Goal: Task Accomplishment & Management: Use online tool/utility

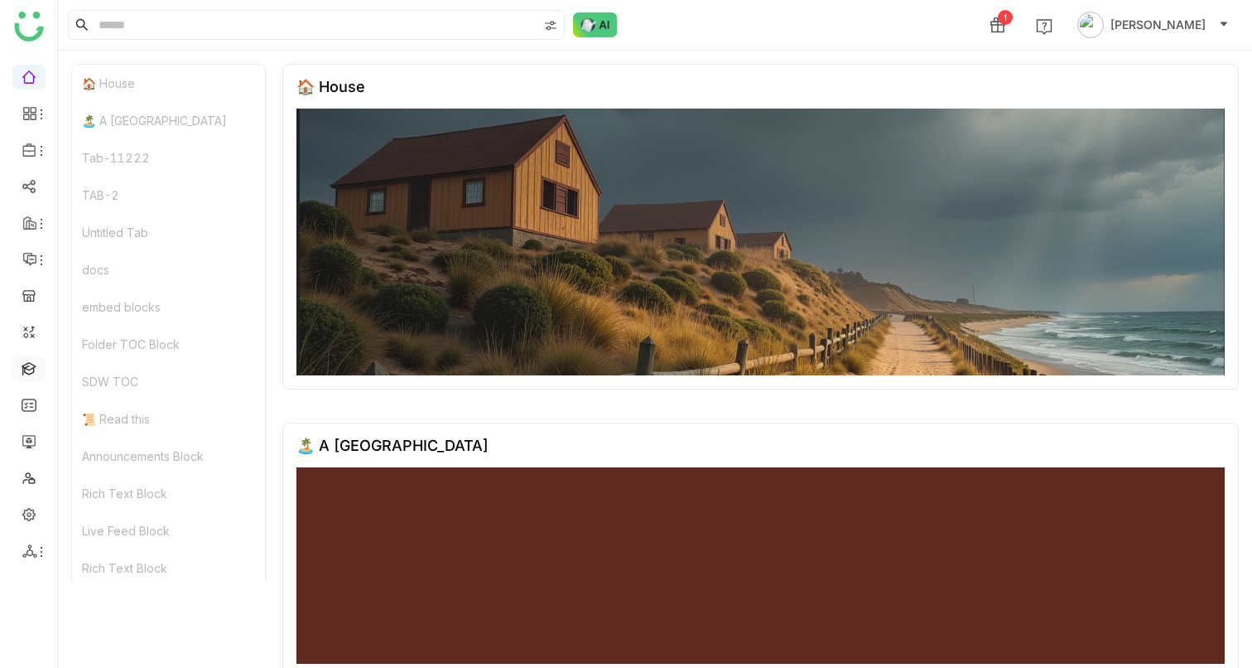
click at [34, 369] on link at bounding box center [29, 367] width 15 height 14
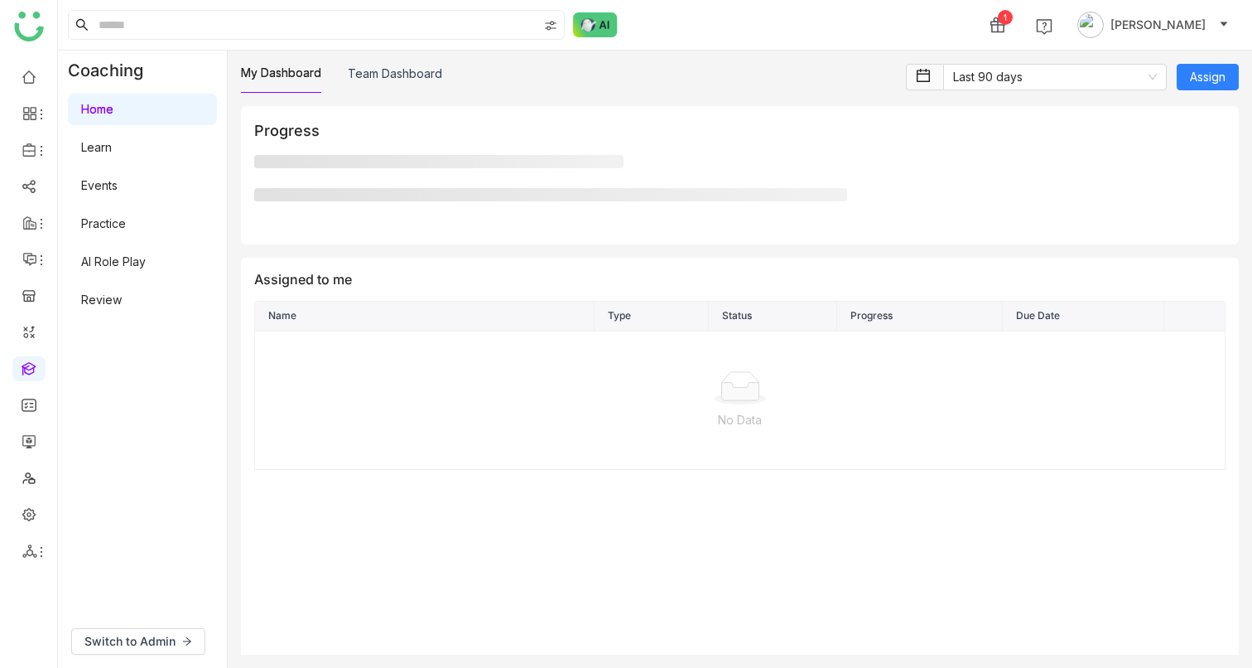
click at [146, 254] on link "AI Role Play" at bounding box center [113, 261] width 65 height 14
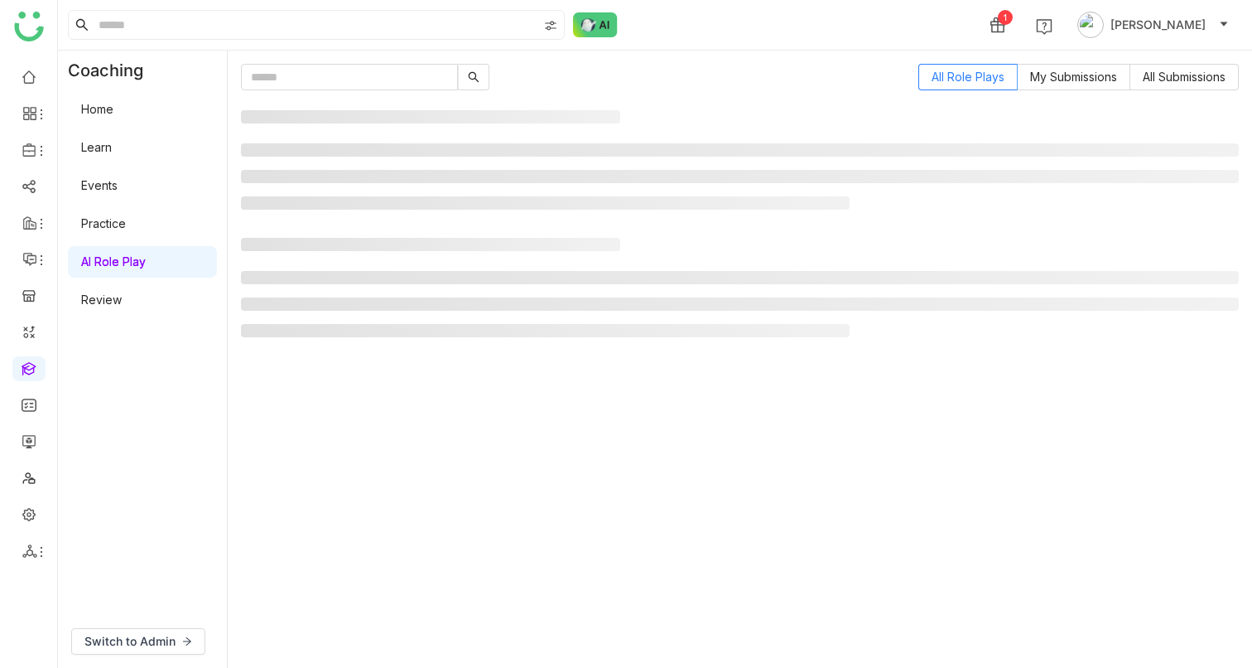
click at [146, 263] on link "AI Role Play" at bounding box center [113, 261] width 65 height 14
click at [1068, 79] on span "My Submissions" at bounding box center [1073, 77] width 87 height 14
click at [922, 80] on label "All Role Plays" at bounding box center [968, 77] width 99 height 27
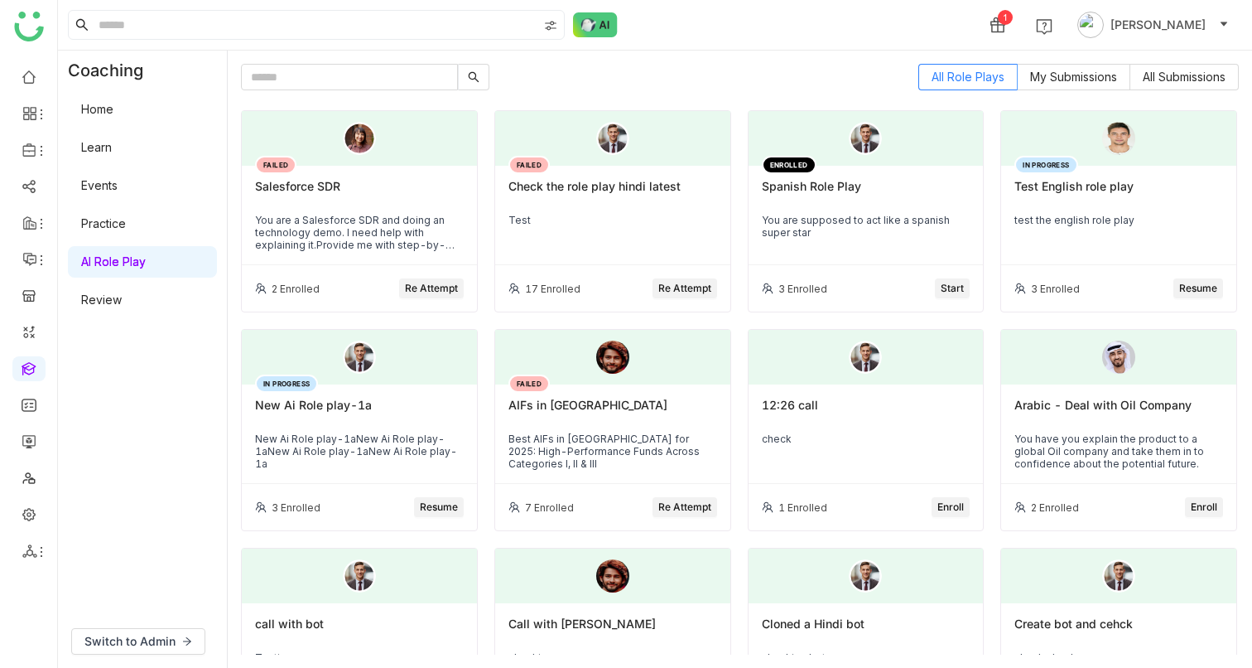
click at [452, 285] on span "Re Attempt" at bounding box center [431, 289] width 53 height 16
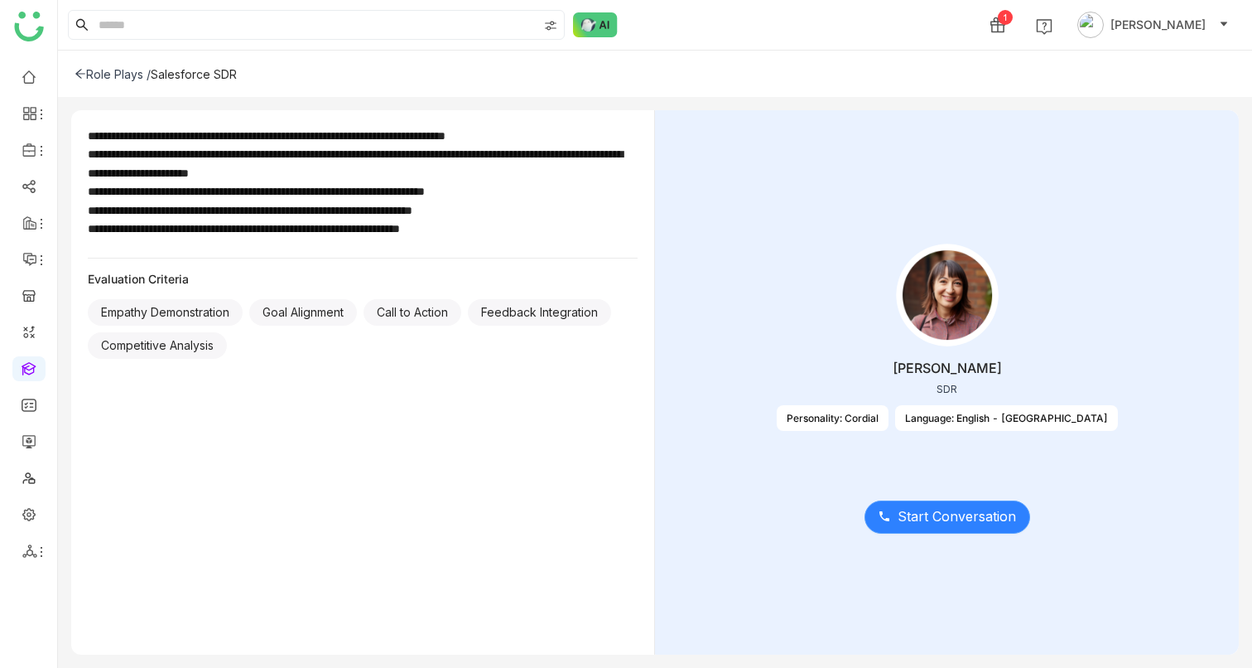
click at [952, 524] on span "Start Conversation" at bounding box center [957, 516] width 118 height 21
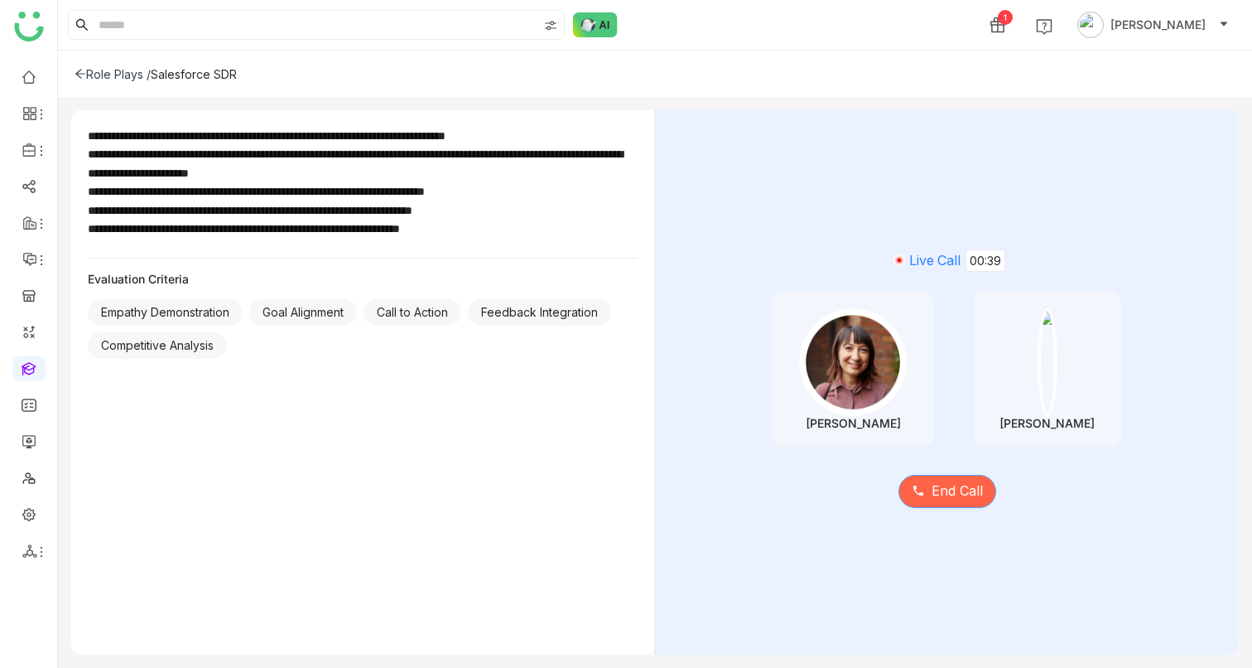
click at [940, 489] on span "End Call" at bounding box center [957, 490] width 51 height 21
